Goal: Task Accomplishment & Management: Manage account settings

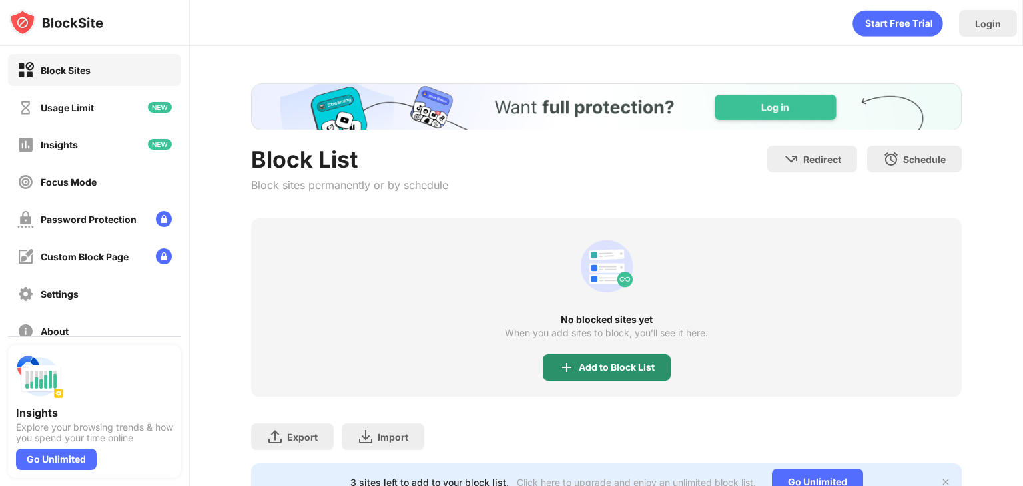
click at [559, 362] on img at bounding box center [567, 368] width 16 height 16
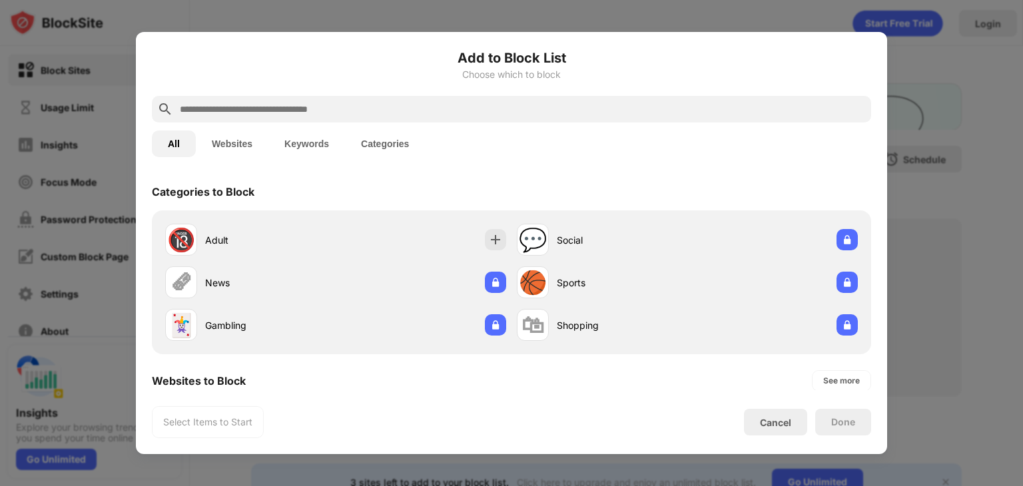
click at [224, 135] on button "Websites" at bounding box center [232, 144] width 73 height 27
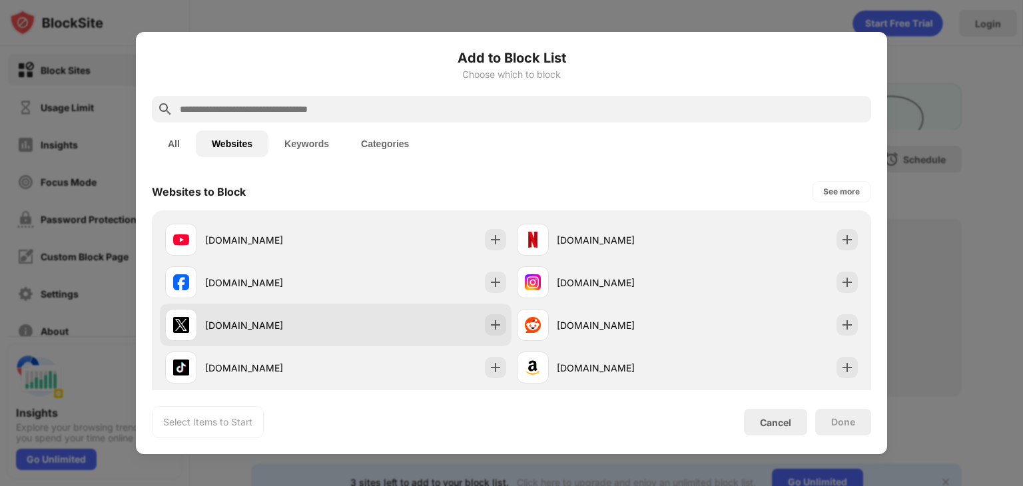
click at [379, 326] on div "[DOMAIN_NAME]" at bounding box center [336, 325] width 352 height 43
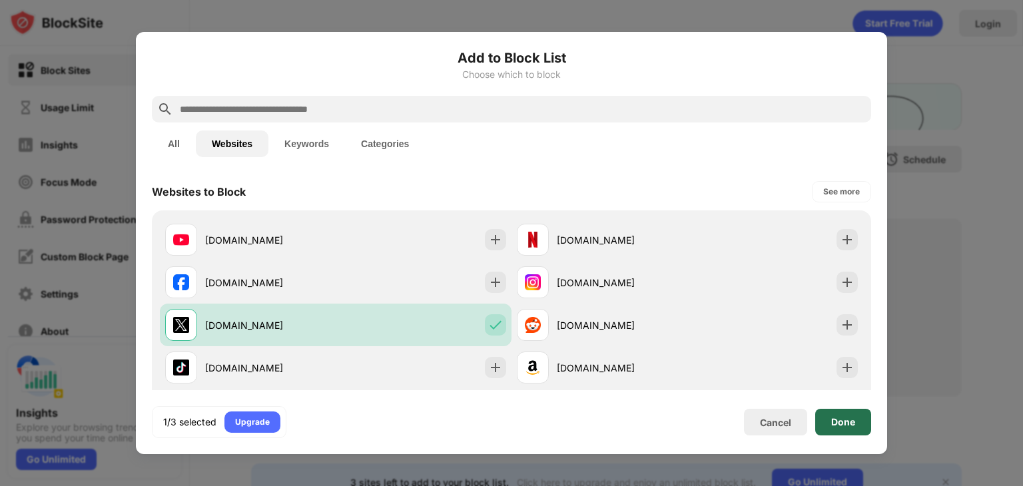
click at [838, 427] on div "Done" at bounding box center [843, 422] width 24 height 11
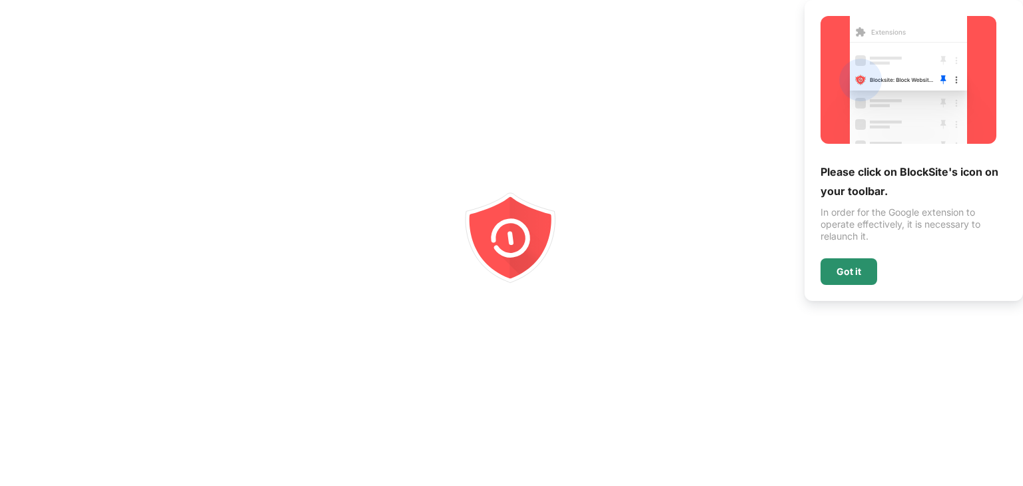
click at [850, 266] on div "Got it" at bounding box center [848, 271] width 25 height 11
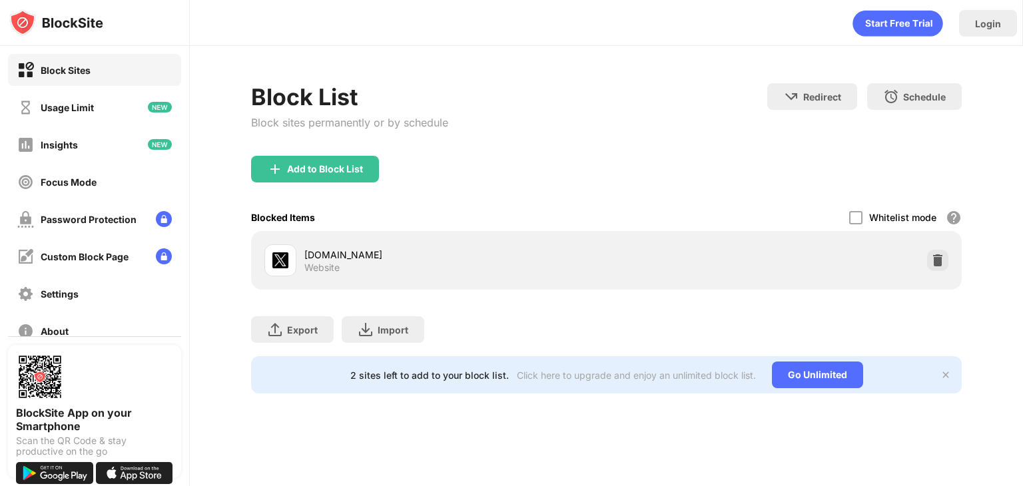
click at [951, 239] on div "x.com Website" at bounding box center [606, 260] width 695 height 43
click at [945, 244] on div "x.com Website" at bounding box center [606, 260] width 695 height 43
click at [940, 254] on img at bounding box center [937, 260] width 13 height 13
